Goal: Find specific page/section: Find specific page/section

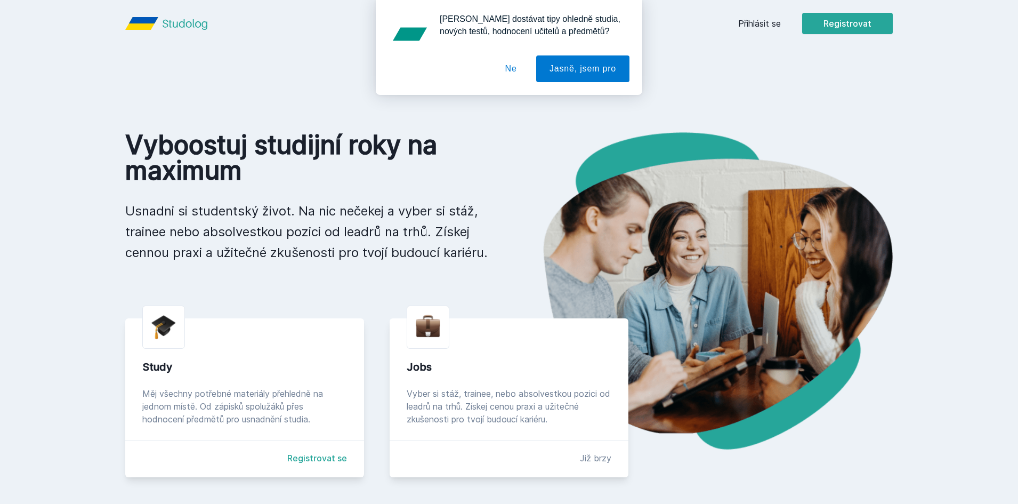
click at [759, 31] on div "[PERSON_NAME] dostávat tipy ohledně studia, nových testů, hodnocení učitelů a p…" at bounding box center [509, 47] width 1018 height 95
click at [761, 31] on div "[PERSON_NAME] dostávat tipy ohledně studia, nových testů, hodnocení učitelů a p…" at bounding box center [509, 47] width 1018 height 95
click at [753, 28] on div "[PERSON_NAME] dostávat tipy ohledně studia, nových testů, hodnocení učitelů a p…" at bounding box center [509, 47] width 1018 height 95
click at [763, 21] on div "[PERSON_NAME] dostávat tipy ohledně studia, nových testů, hodnocení učitelů a p…" at bounding box center [509, 47] width 1018 height 95
click at [507, 73] on button "Ne" at bounding box center [511, 68] width 38 height 27
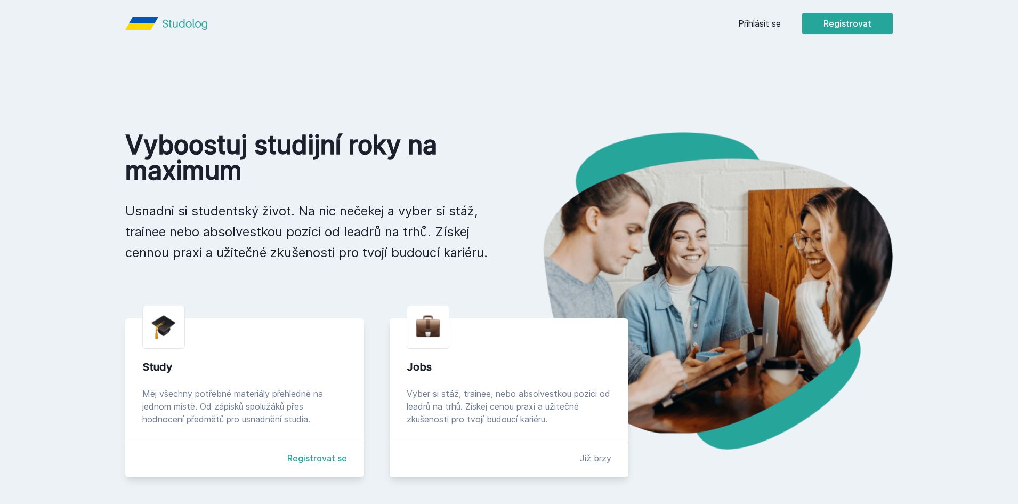
click at [762, 19] on link "Přihlásit se" at bounding box center [759, 23] width 43 height 13
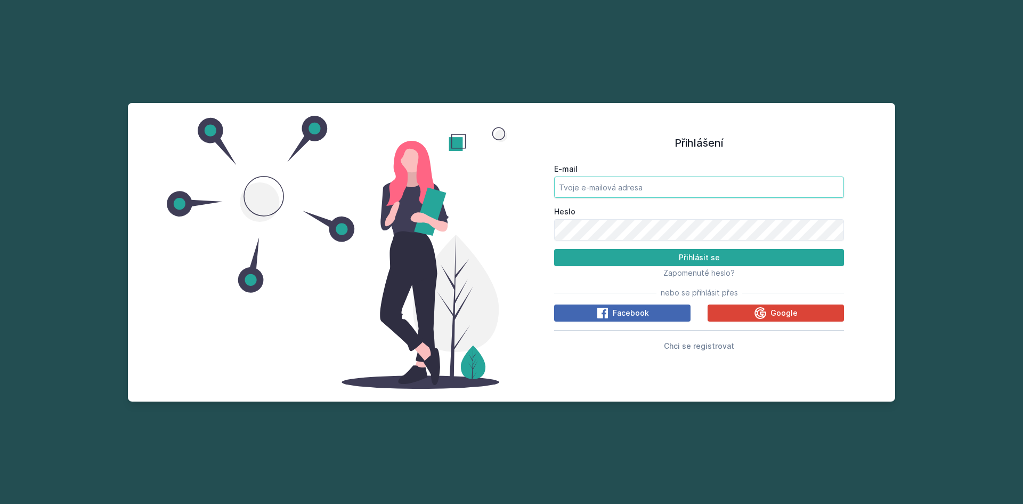
click at [580, 182] on input "E-mail" at bounding box center [699, 186] width 290 height 21
type input "[EMAIL_ADDRESS][DOMAIN_NAME]"
click at [554, 249] on button "Přihlásit se" at bounding box center [699, 257] width 290 height 17
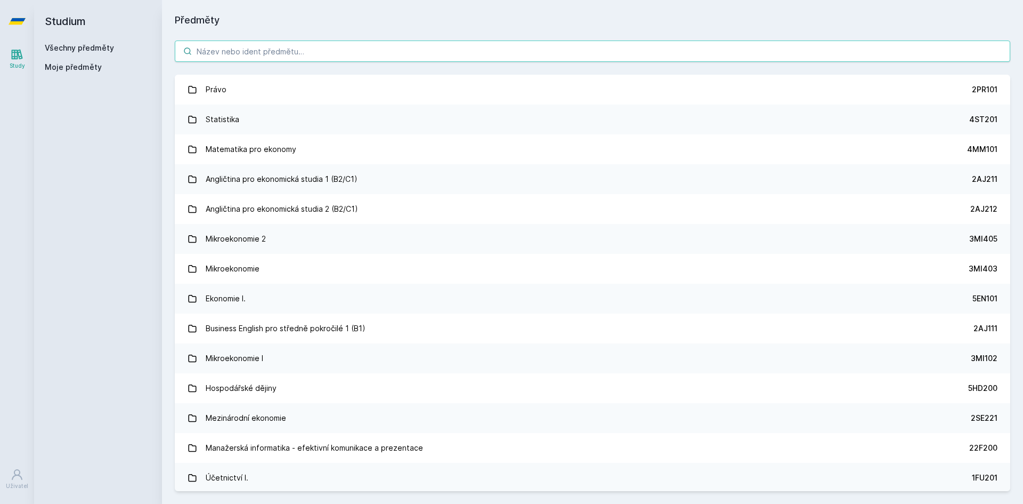
click at [310, 52] on input "search" at bounding box center [593, 51] width 836 height 21
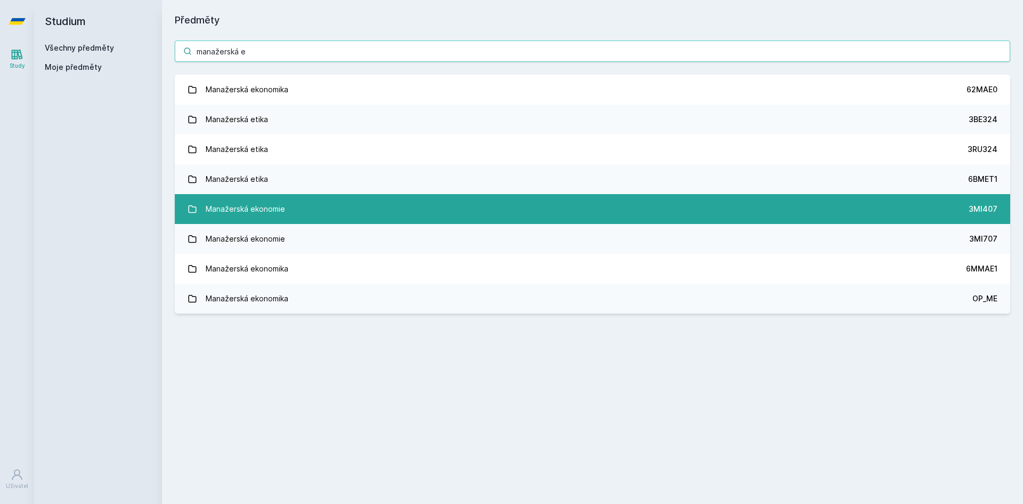
type input "manažerská e"
click at [497, 206] on link "Manažerská ekonomie 3MI407" at bounding box center [593, 209] width 836 height 30
